Goal: Information Seeking & Learning: Learn about a topic

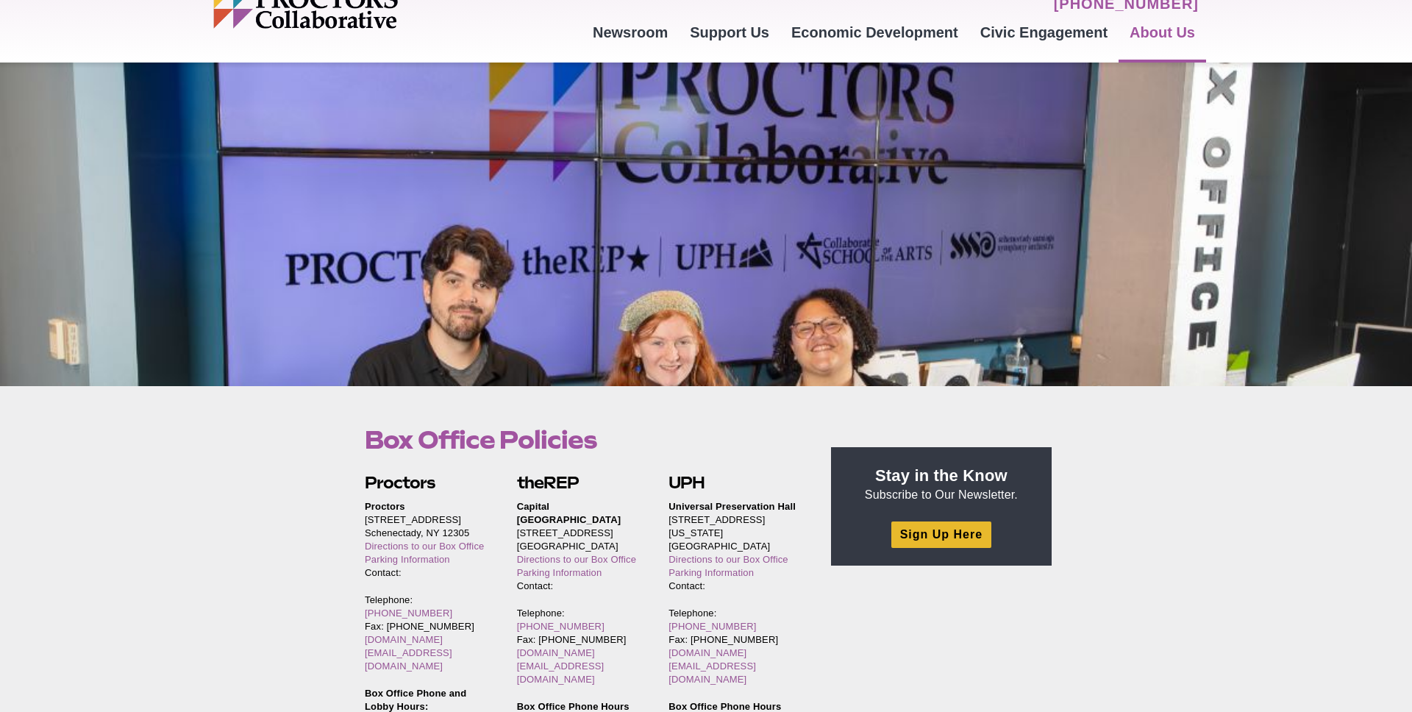
scroll to position [70, 0]
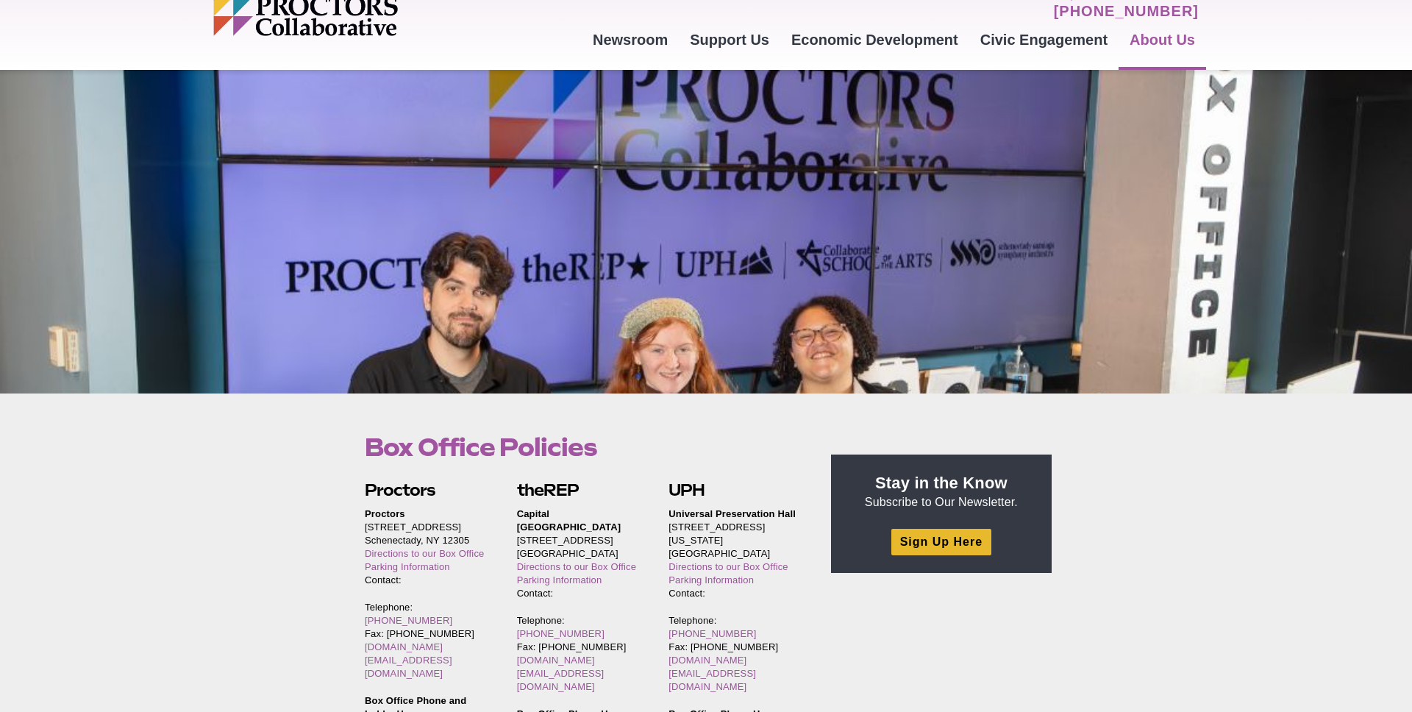
drag, startPoint x: 746, startPoint y: 333, endPoint x: 748, endPoint y: 341, distance: 8.4
click at [746, 344] on div at bounding box center [706, 231] width 1412 height 323
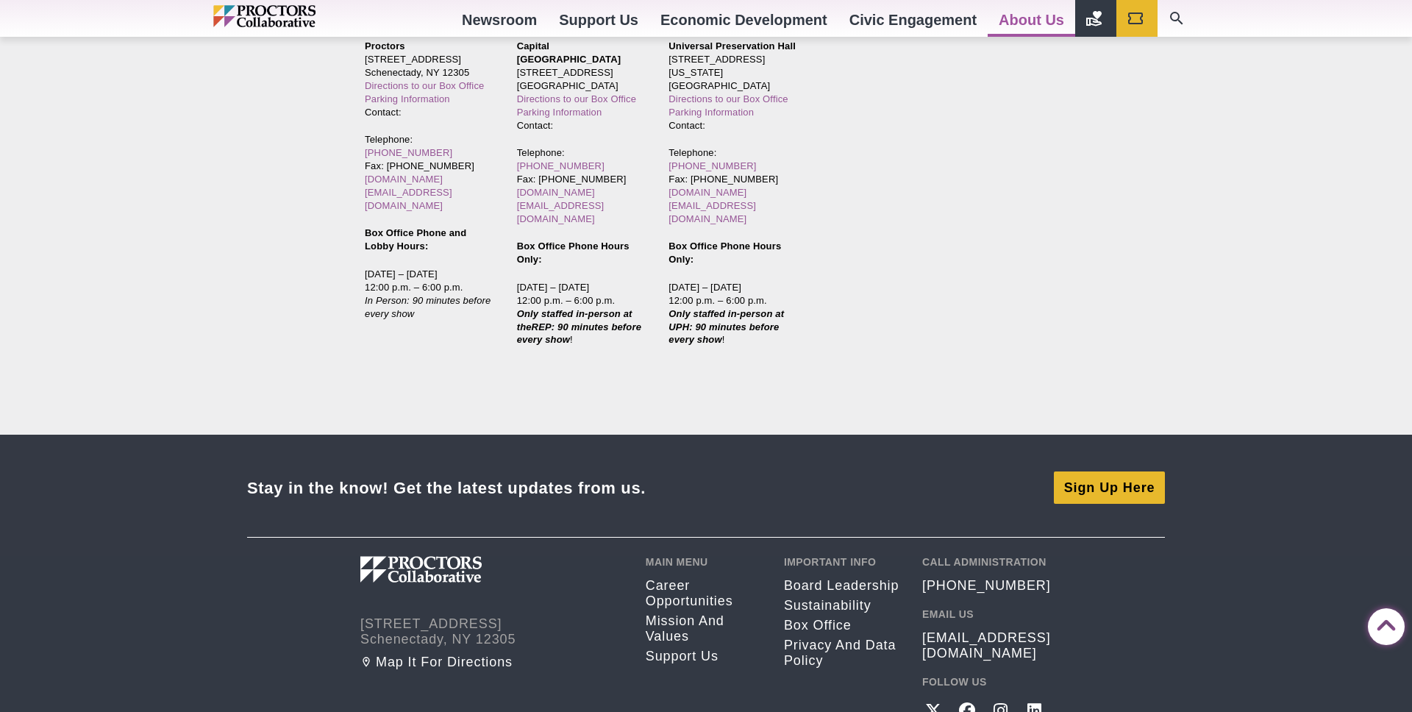
scroll to position [3633, 0]
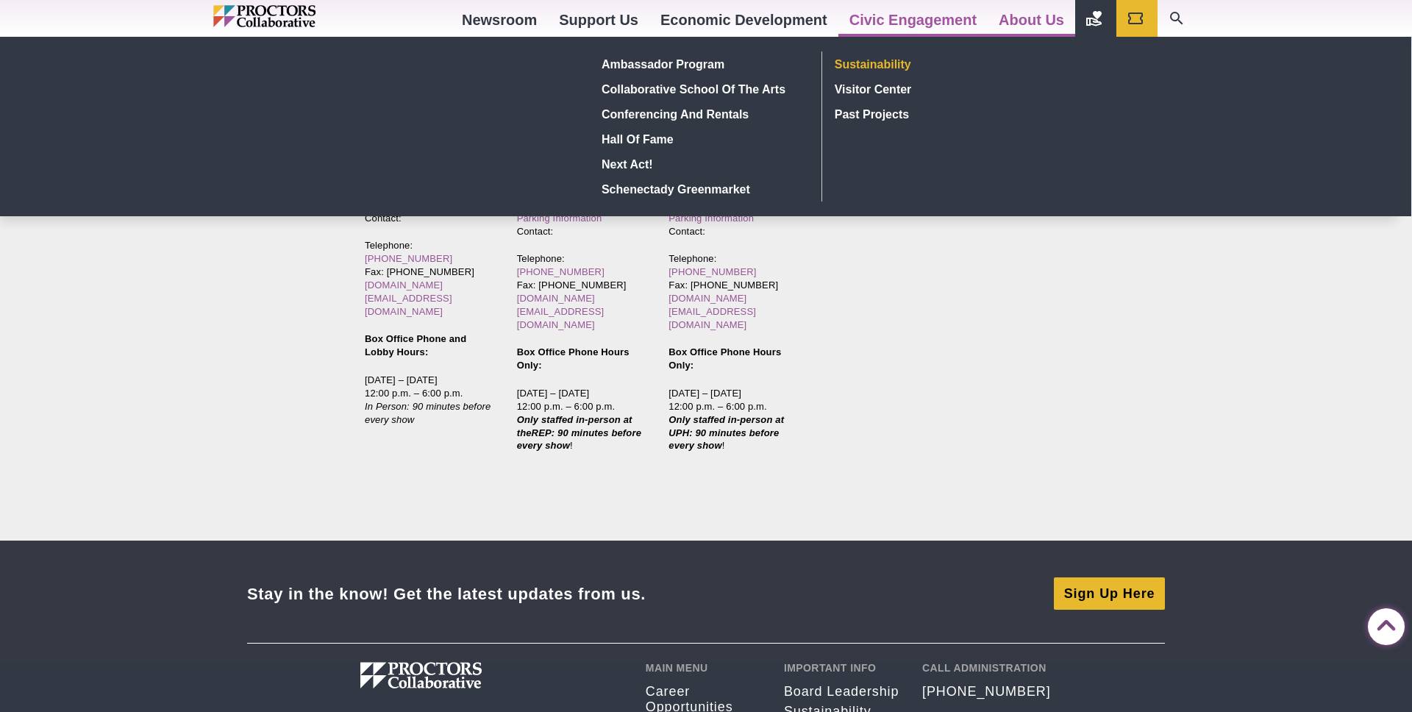
click at [886, 65] on link "Sustainability" at bounding box center [936, 63] width 215 height 25
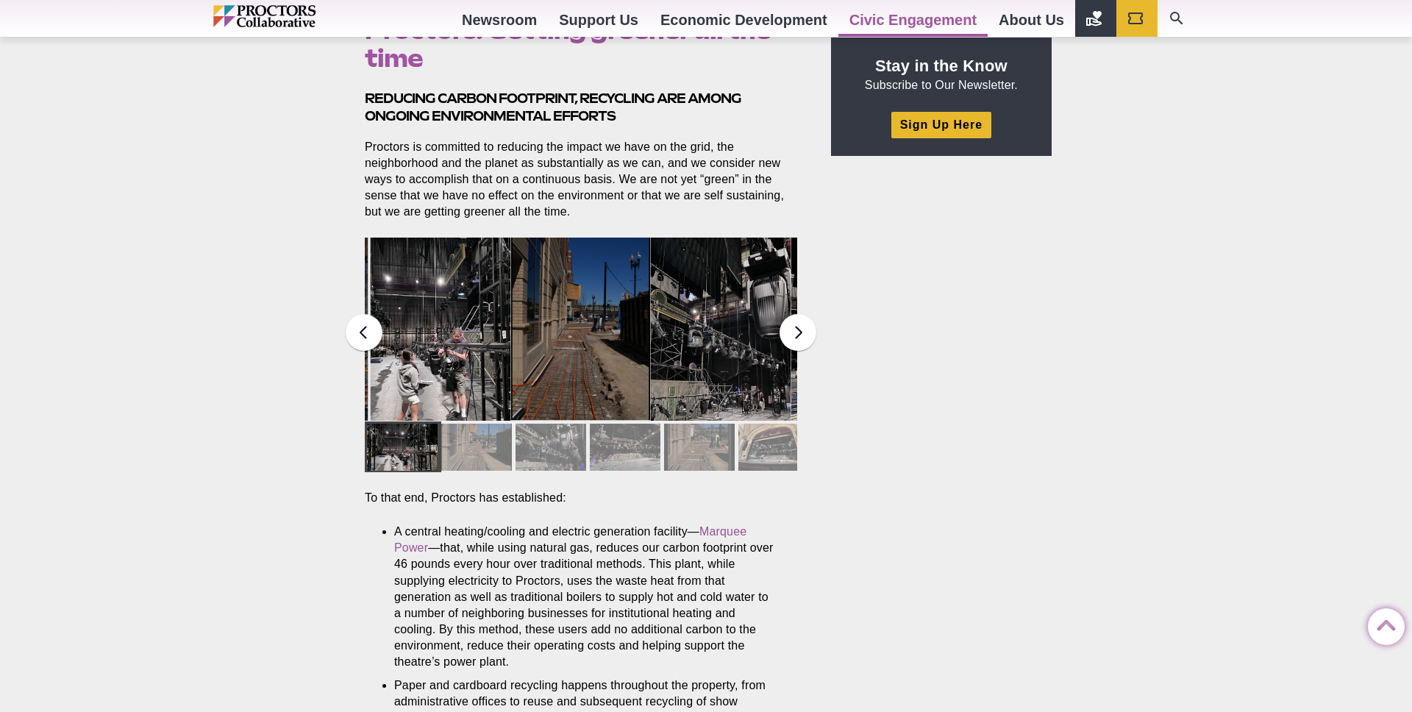
scroll to position [473, 0]
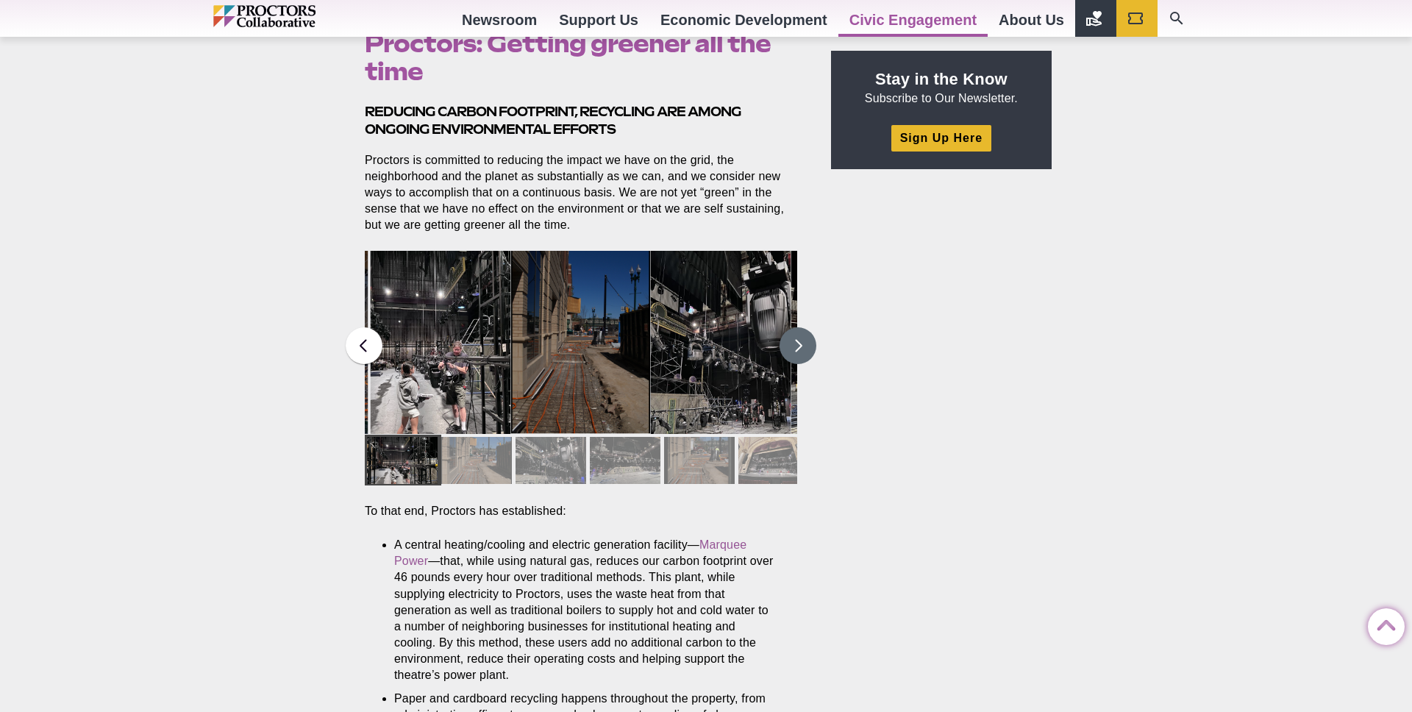
click at [790, 361] on button at bounding box center [797, 345] width 37 height 37
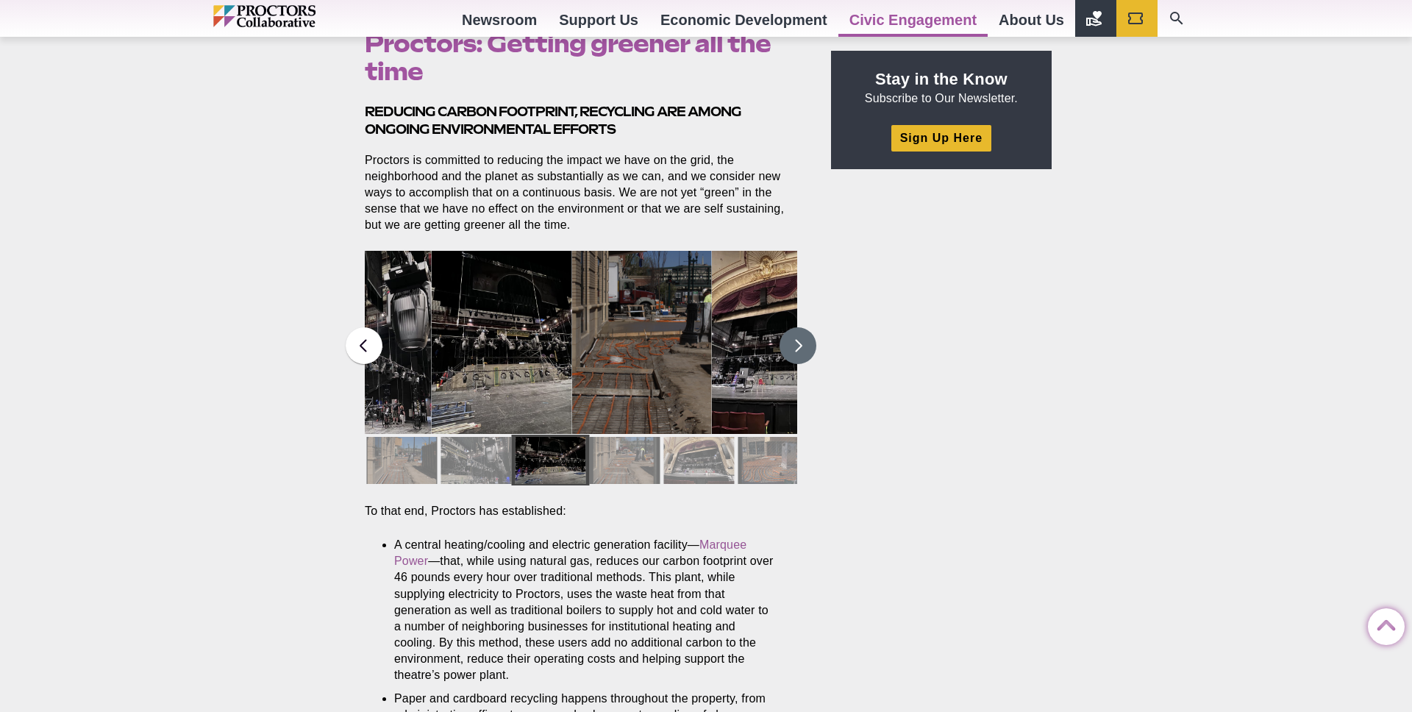
click at [790, 356] on button at bounding box center [797, 345] width 37 height 37
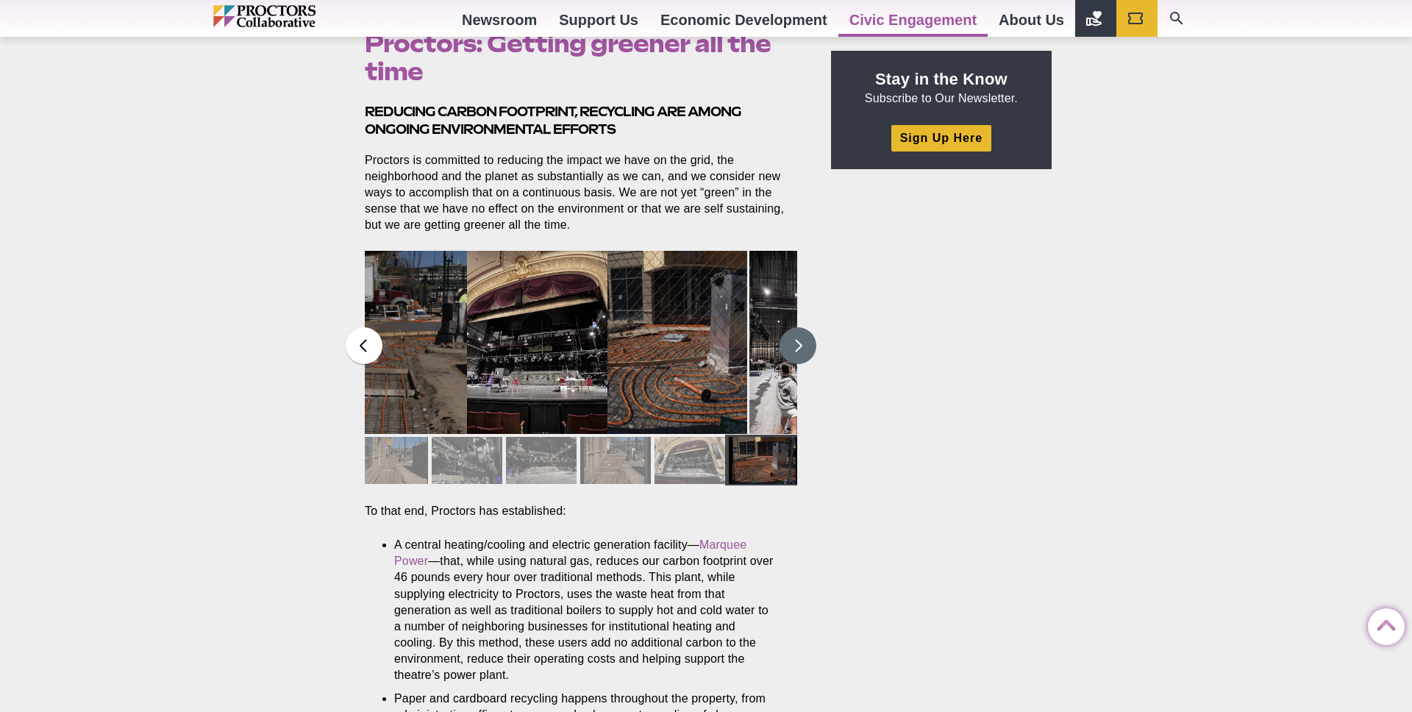
click at [790, 356] on button at bounding box center [797, 345] width 37 height 37
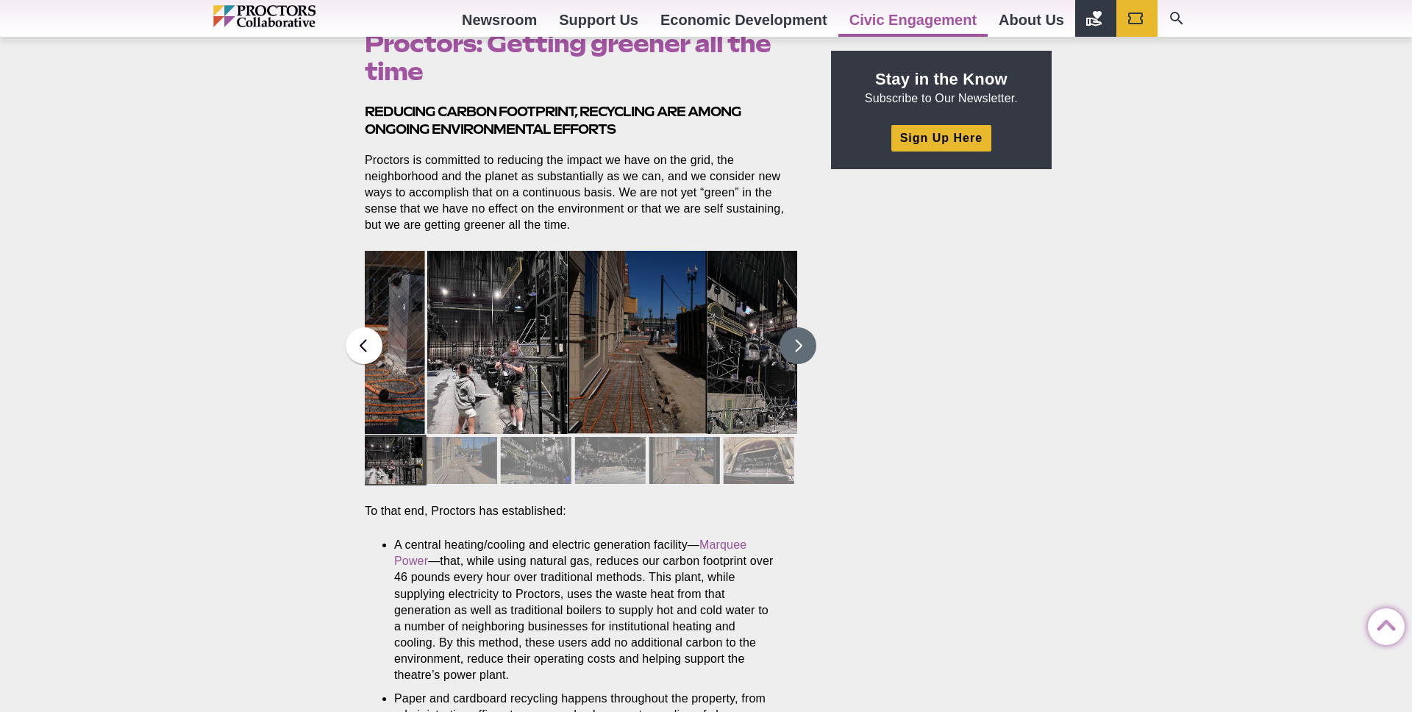
click at [790, 356] on button at bounding box center [797, 345] width 37 height 37
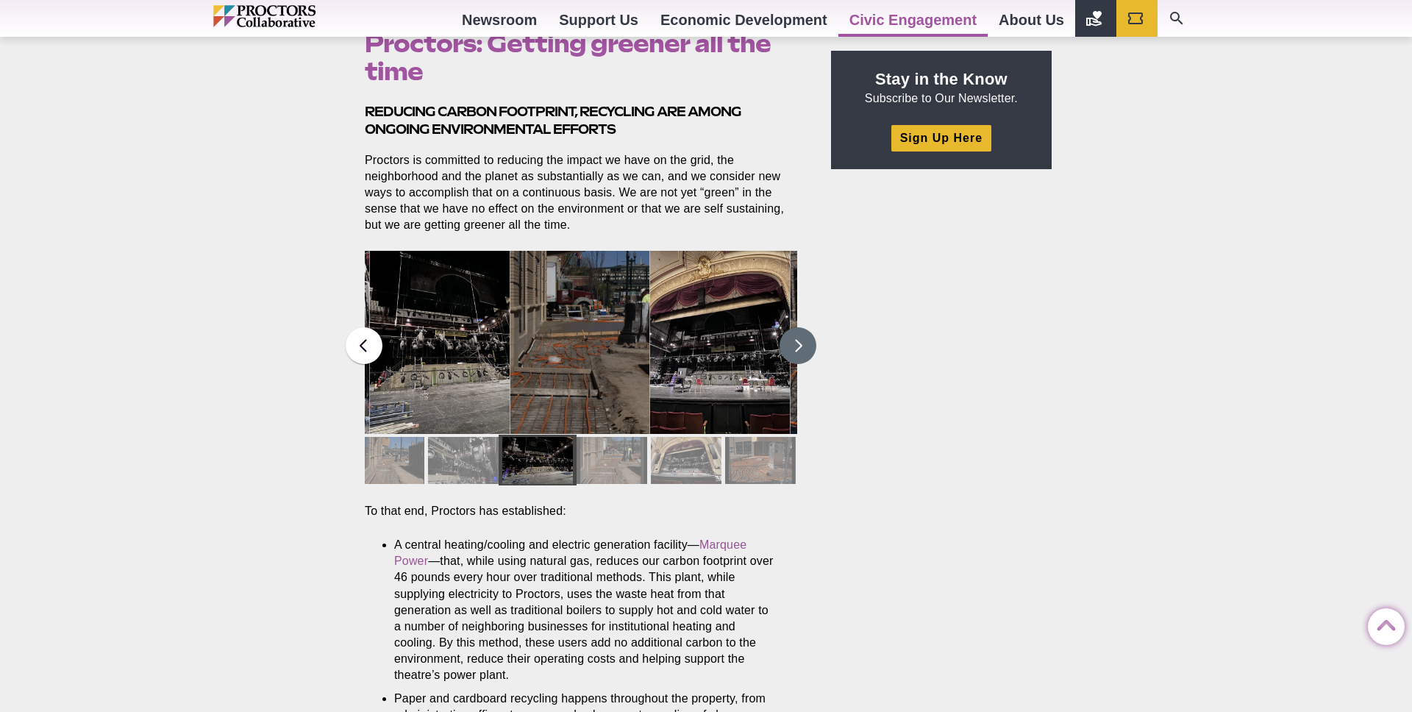
click at [790, 356] on button at bounding box center [797, 345] width 37 height 37
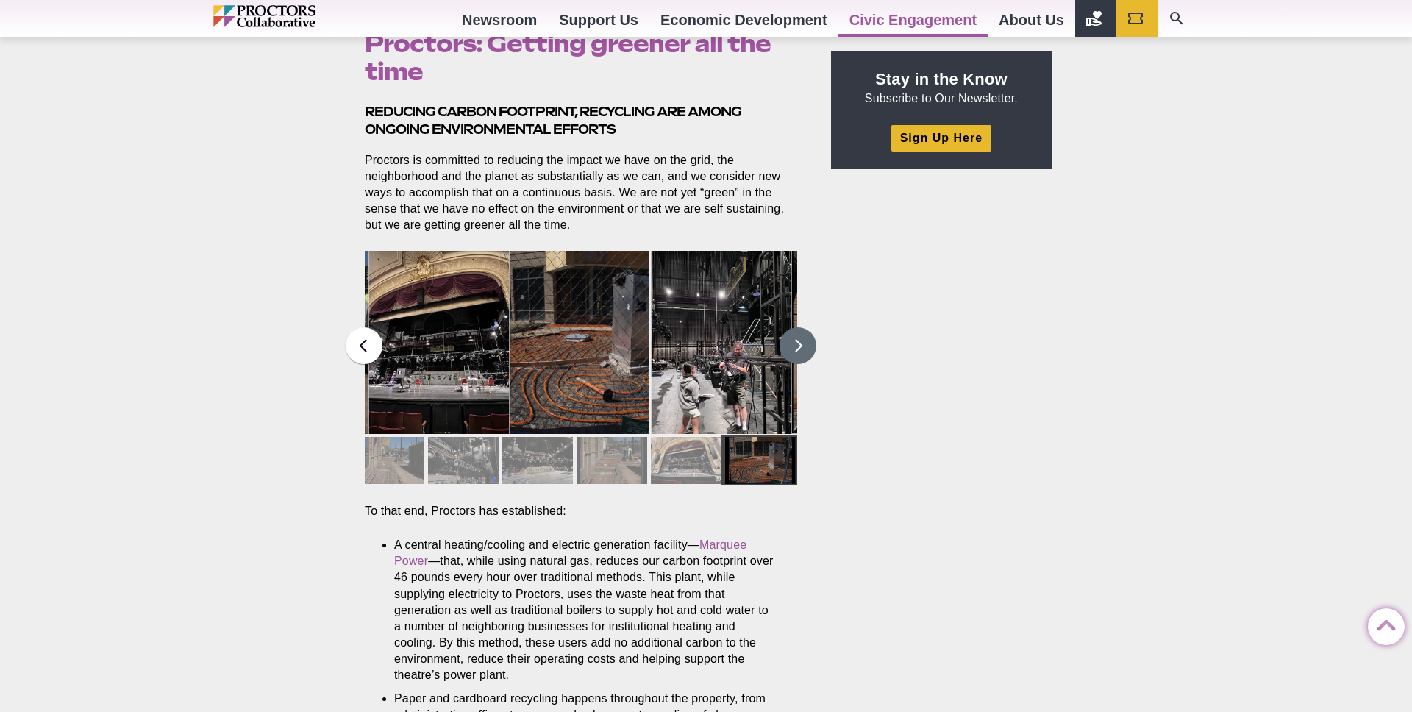
click at [799, 346] on button at bounding box center [797, 345] width 37 height 37
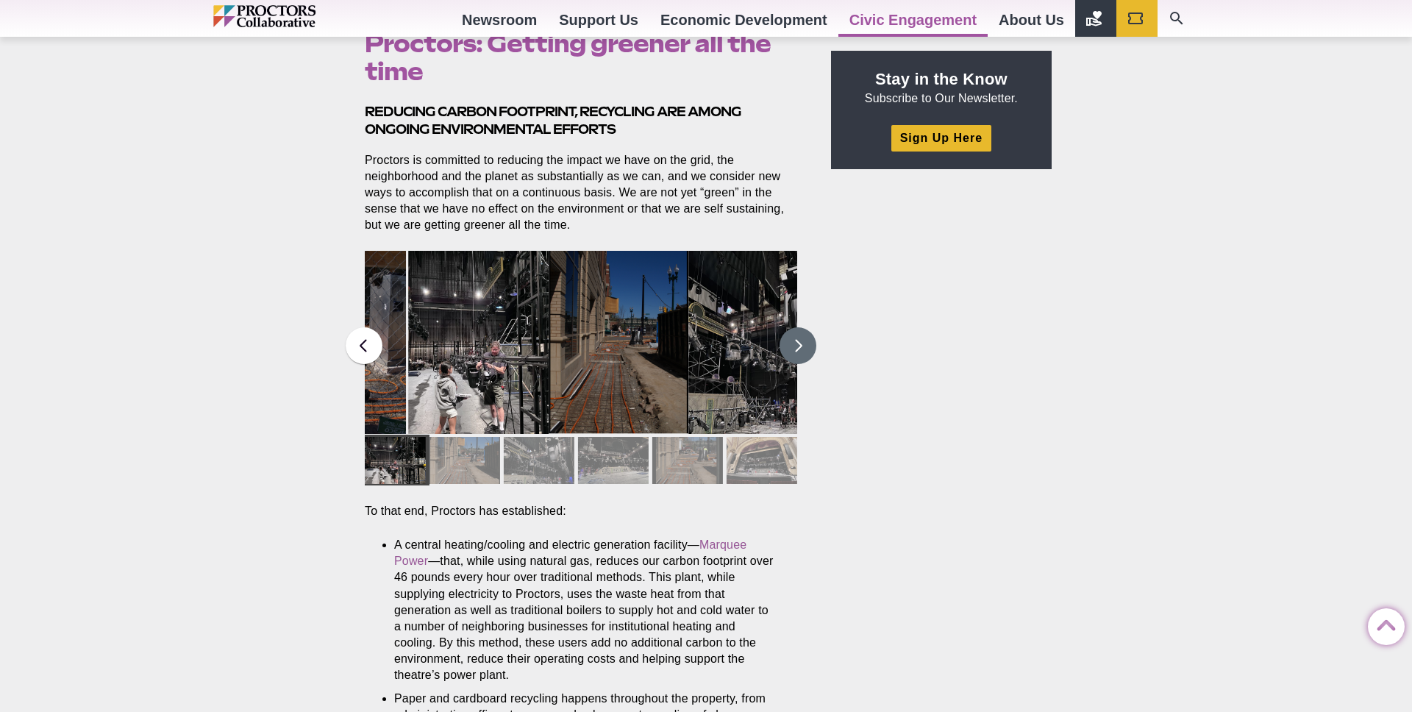
click at [799, 346] on button at bounding box center [797, 345] width 37 height 37
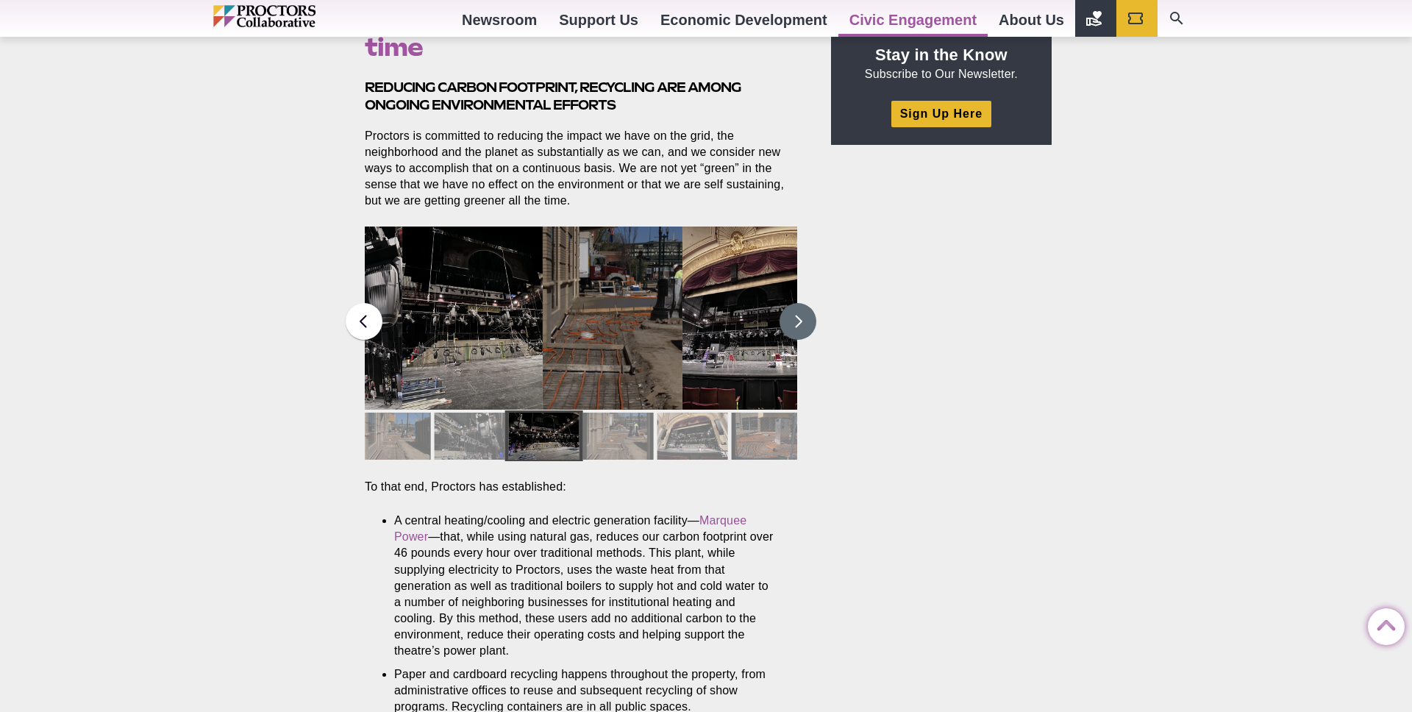
scroll to position [754, 0]
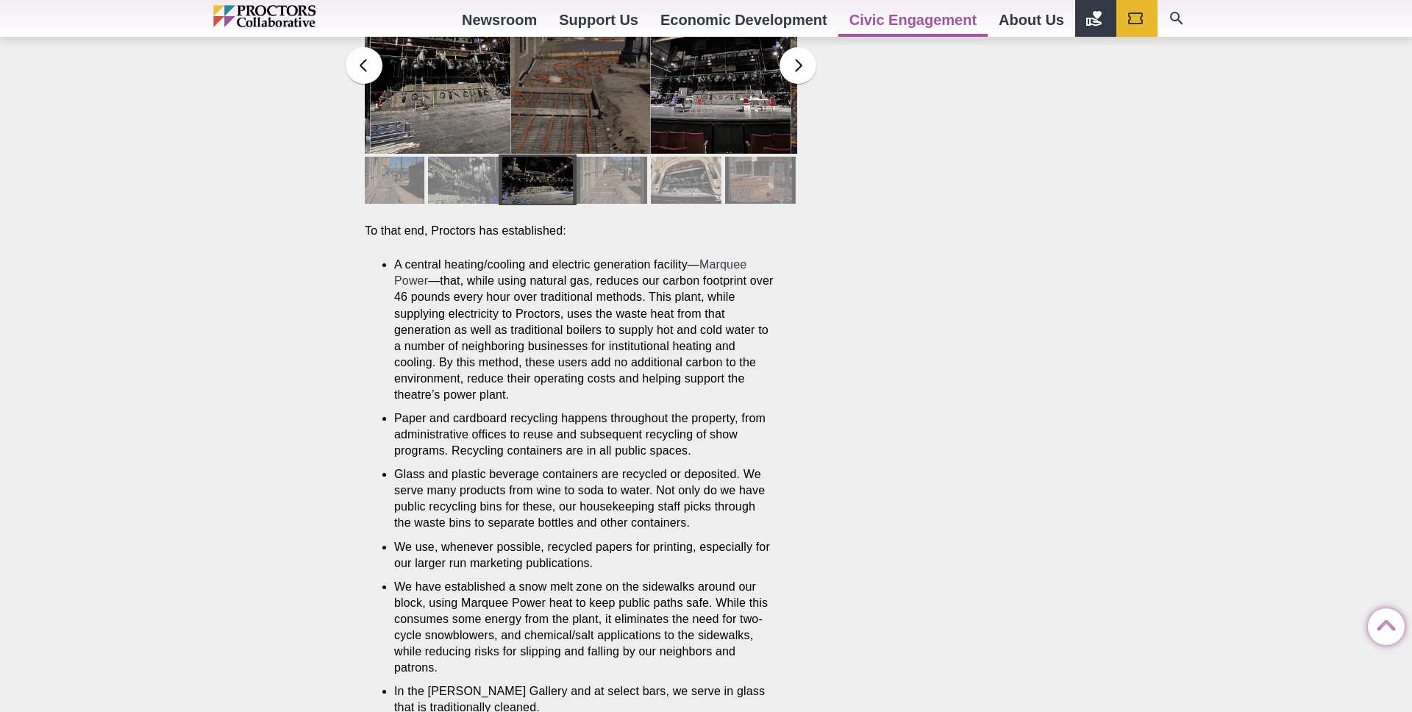
click at [726, 271] on link "Marquee Power" at bounding box center [570, 272] width 352 height 29
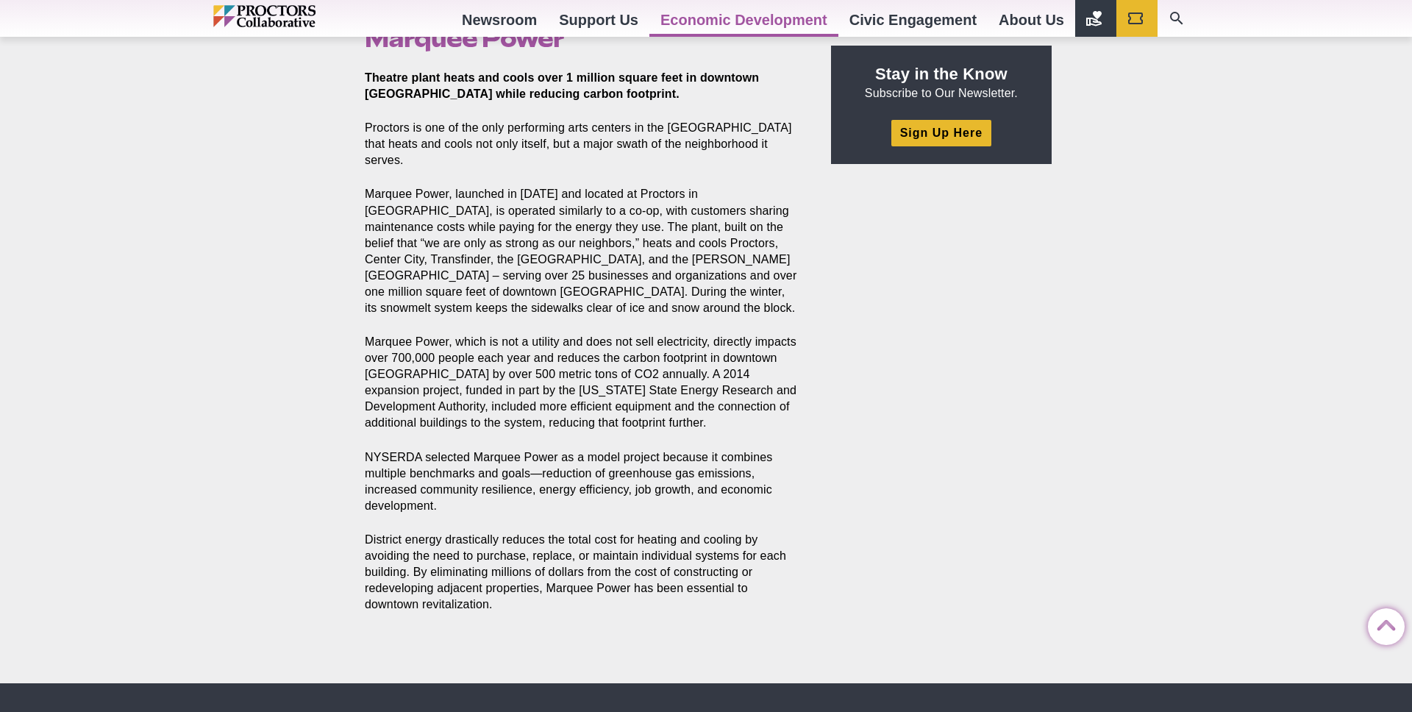
scroll to position [443, 0]
